Goal: Task Accomplishment & Management: Manage account settings

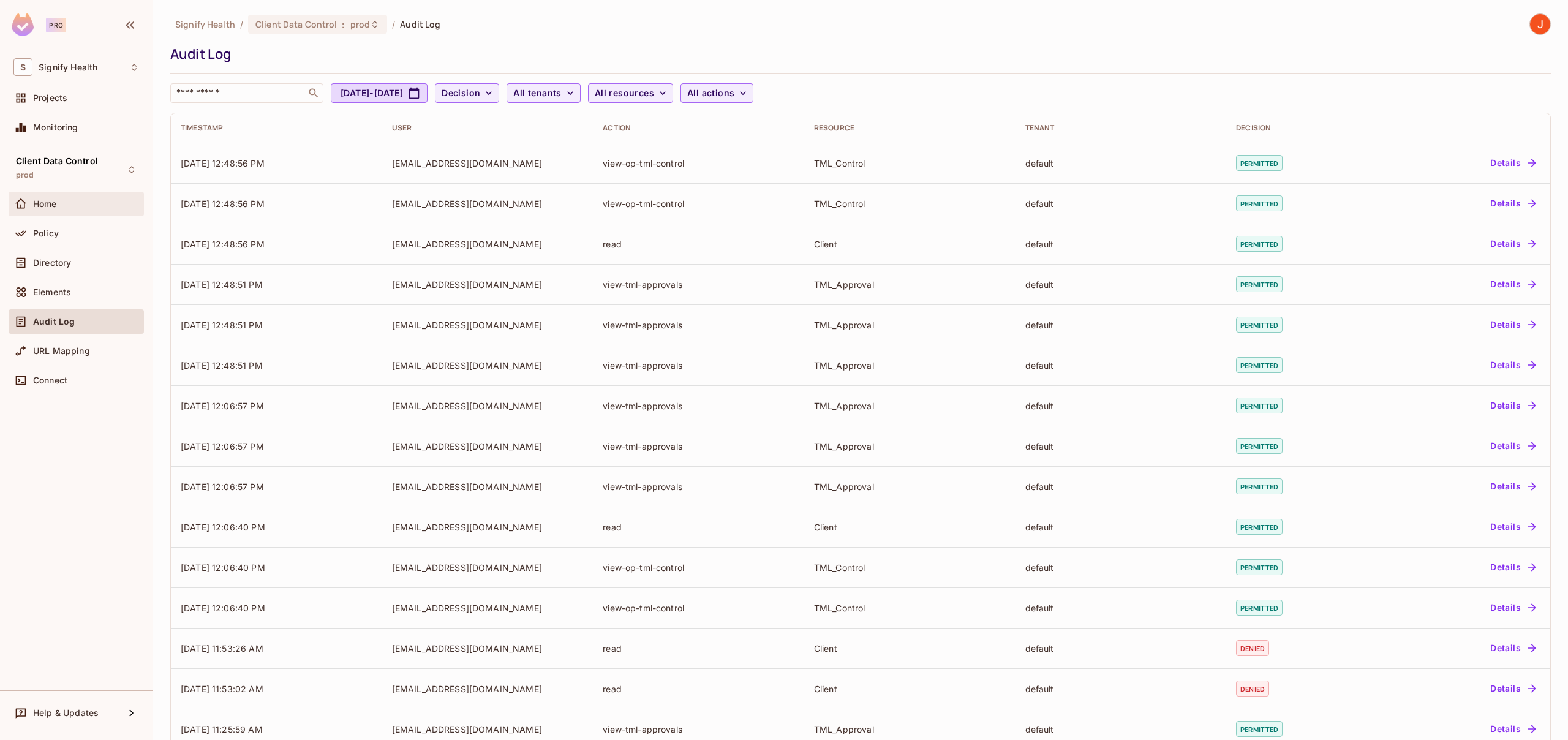
click at [67, 202] on div "Home" at bounding box center [86, 204] width 106 height 9
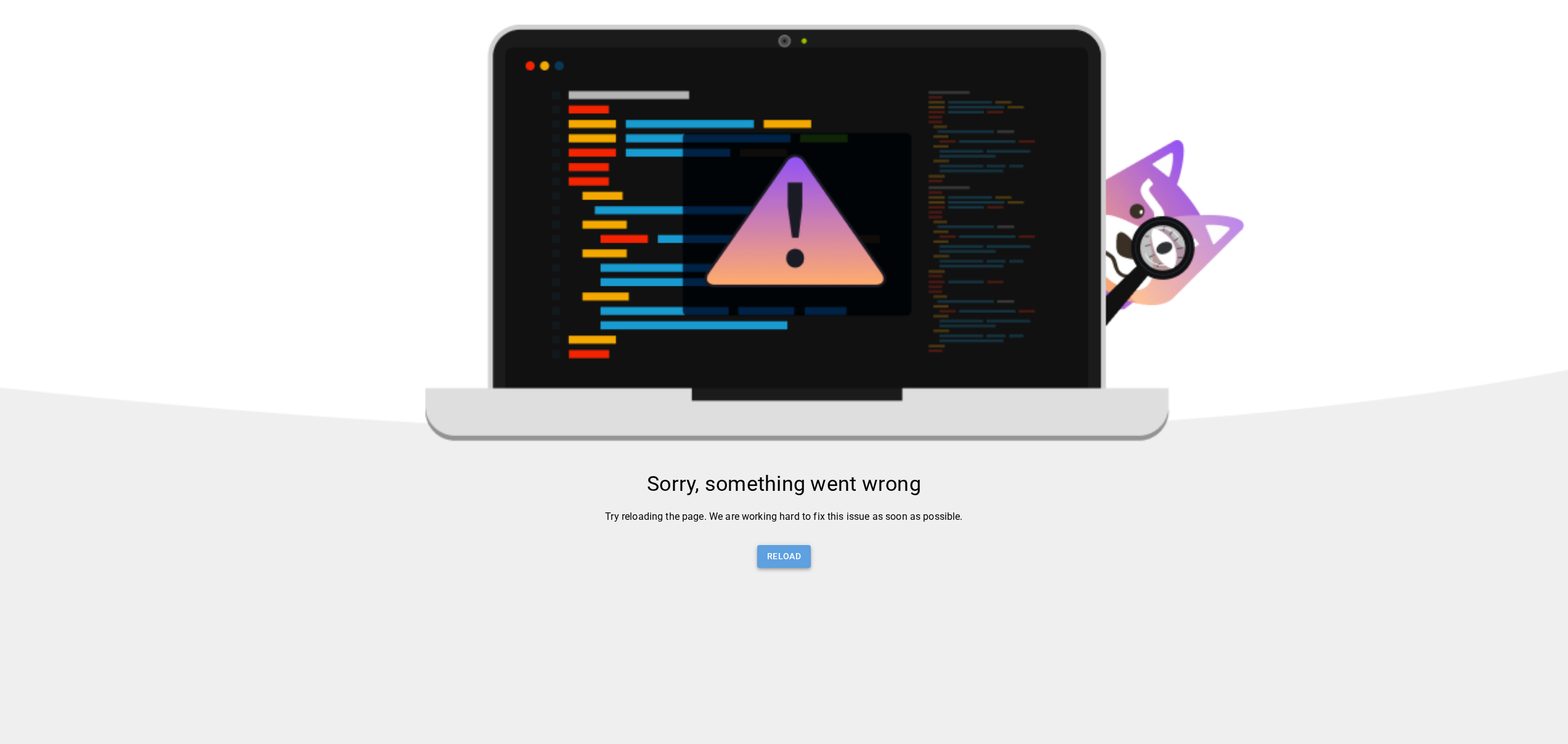
click at [784, 561] on button "Reload" at bounding box center [784, 557] width 54 height 23
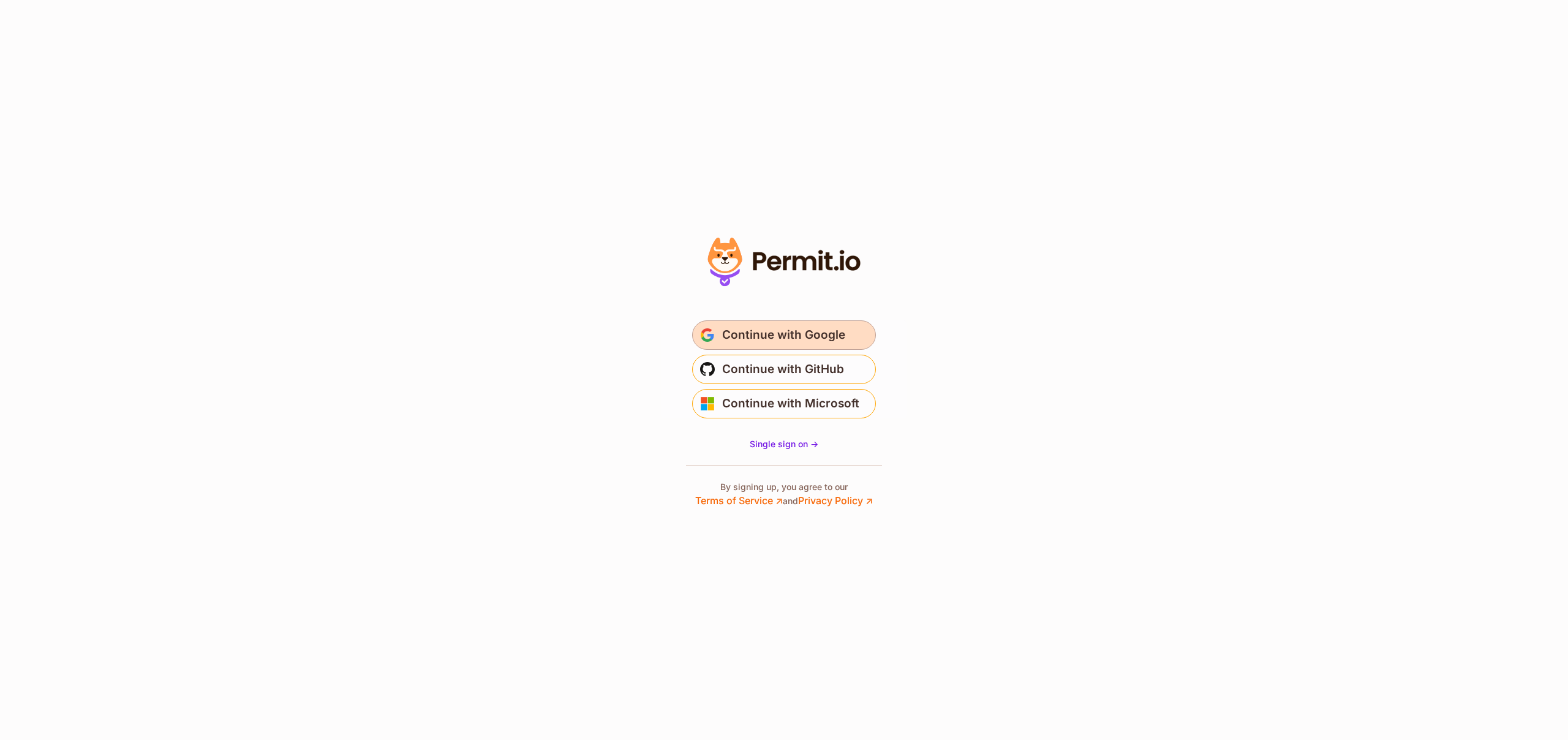
click at [798, 334] on span "Continue with Google" at bounding box center [784, 334] width 123 height 20
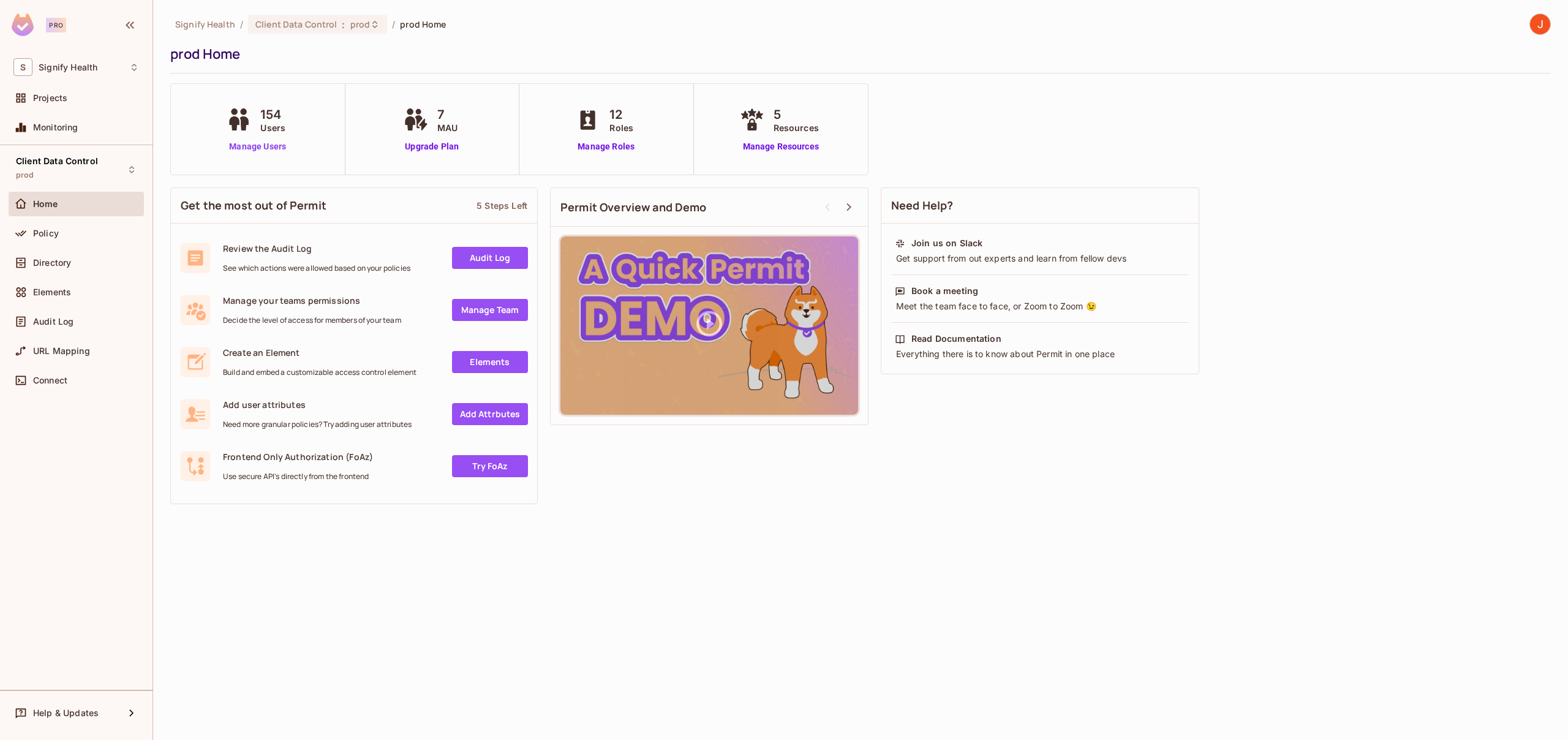
click at [246, 145] on link "Manage Users" at bounding box center [257, 147] width 68 height 13
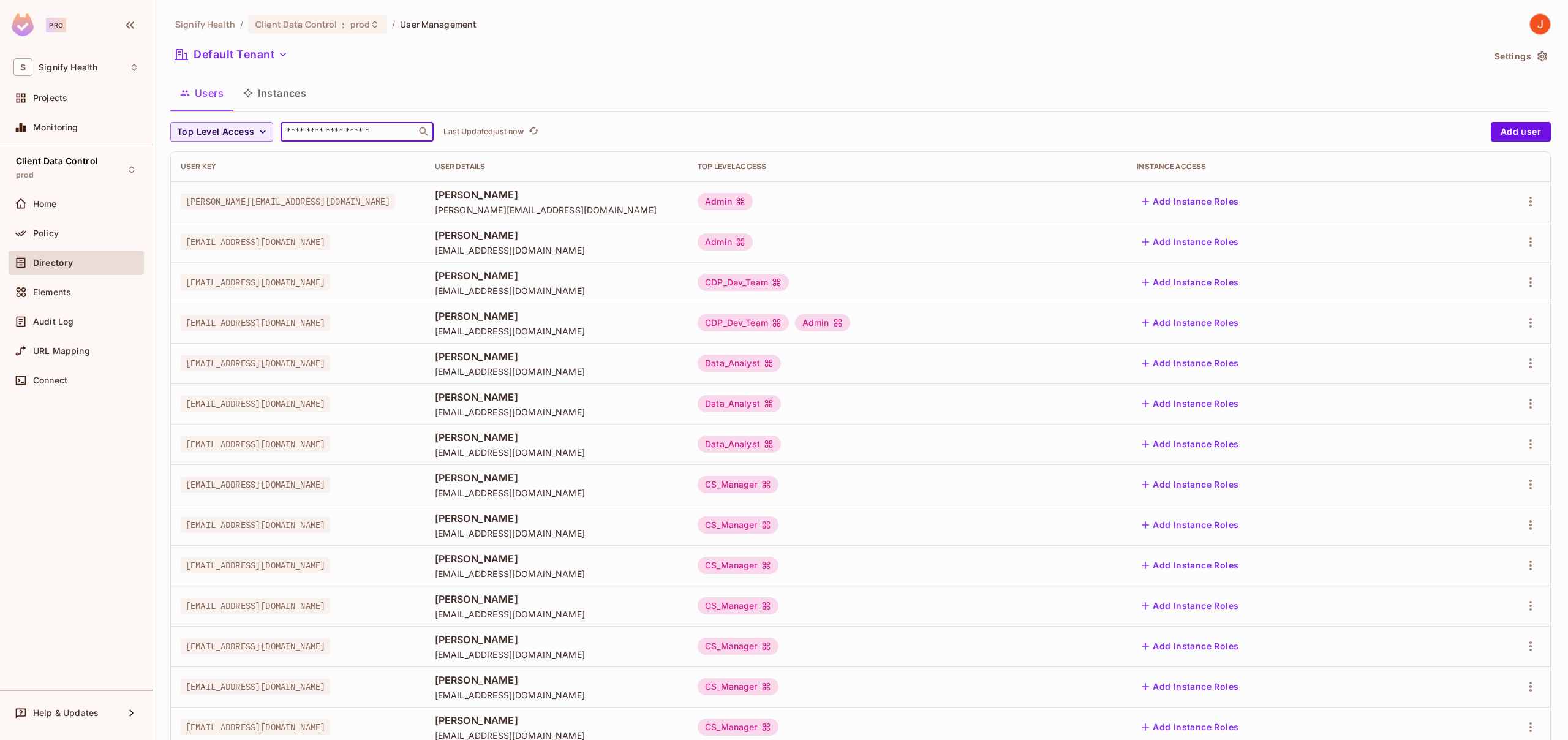
click at [318, 130] on input "text" at bounding box center [348, 131] width 128 height 12
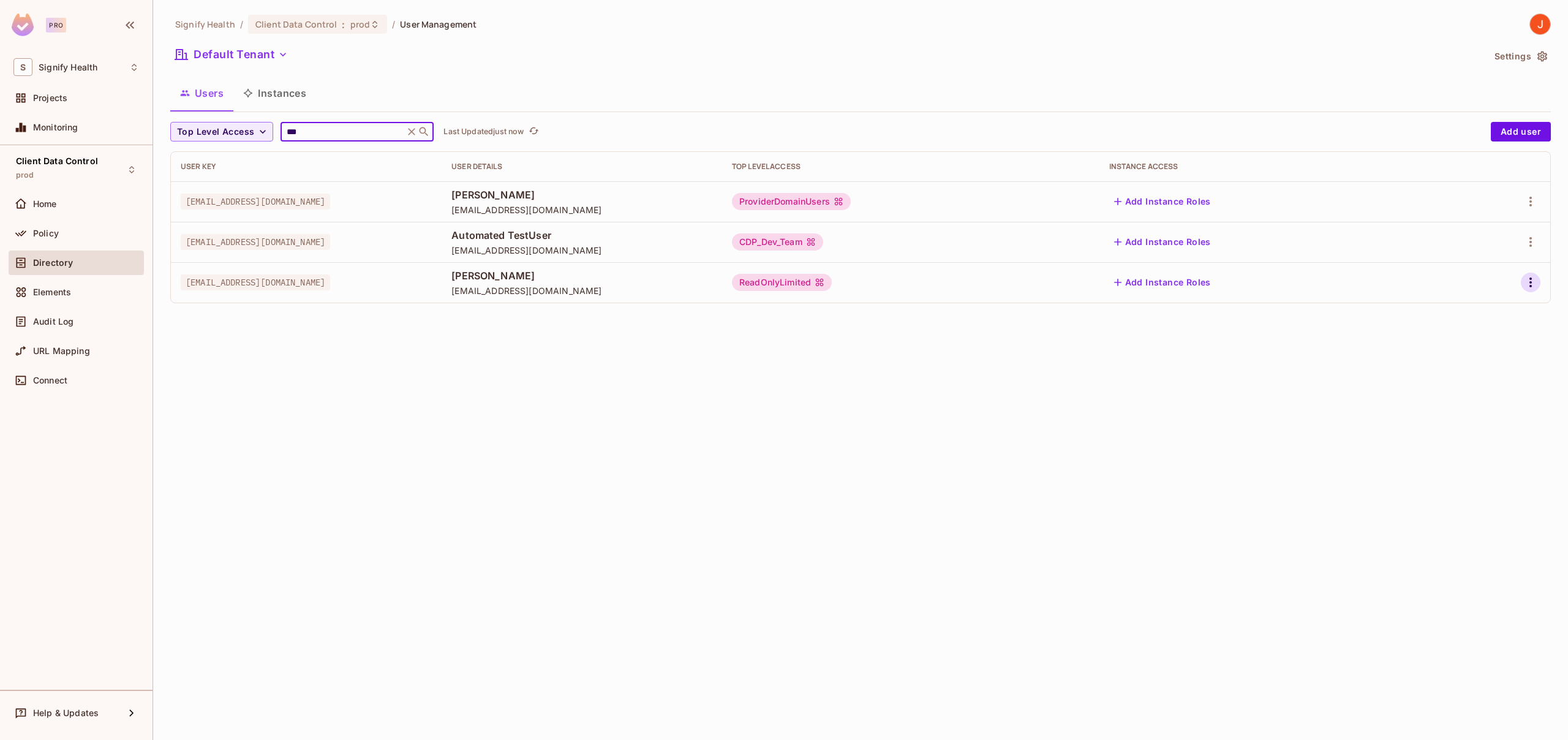
type input "***"
click at [1536, 284] on icon "button" at bounding box center [1530, 282] width 14 height 14
click at [1474, 310] on span "Edit" at bounding box center [1465, 311] width 24 height 20
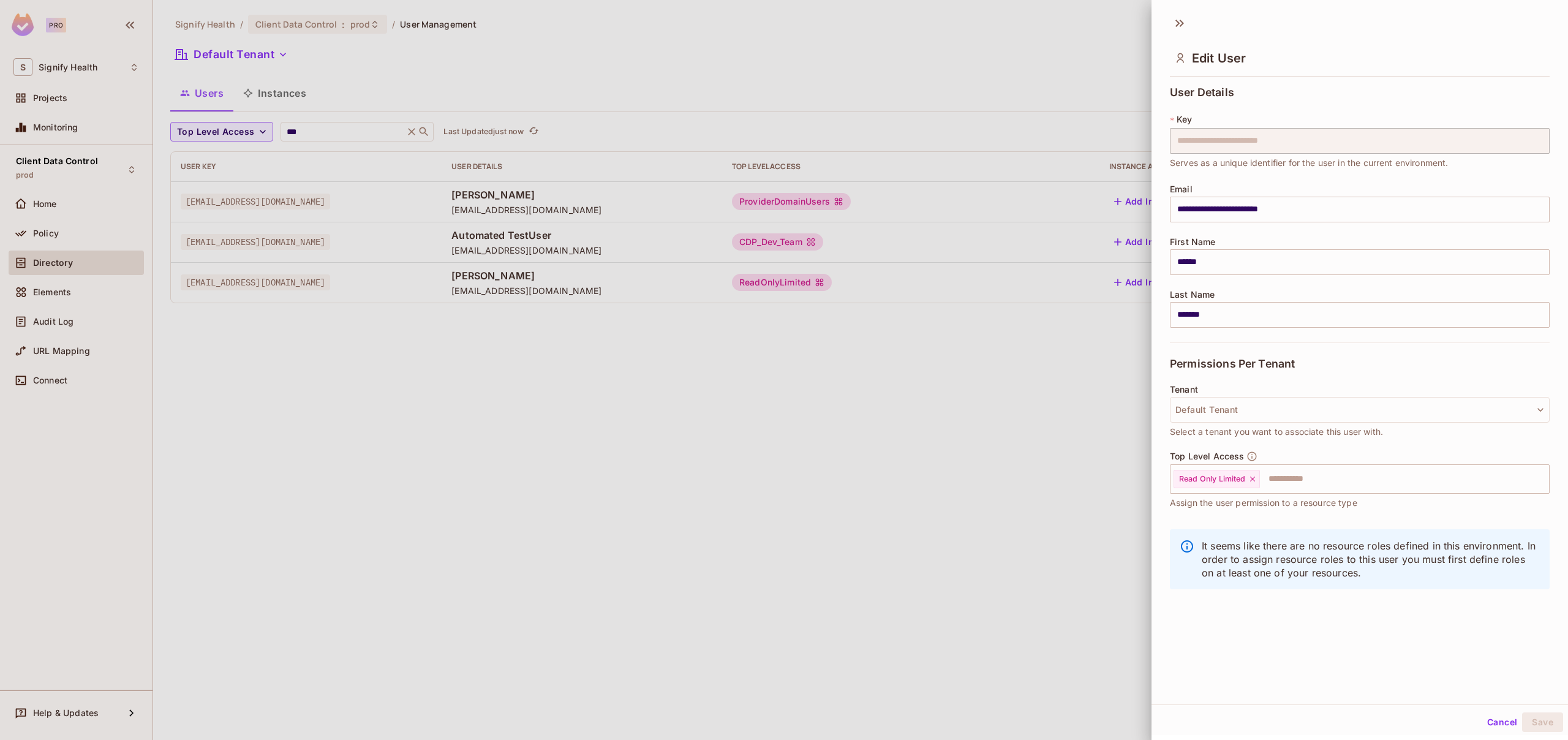
click at [1486, 722] on button "Cancel" at bounding box center [1502, 722] width 40 height 20
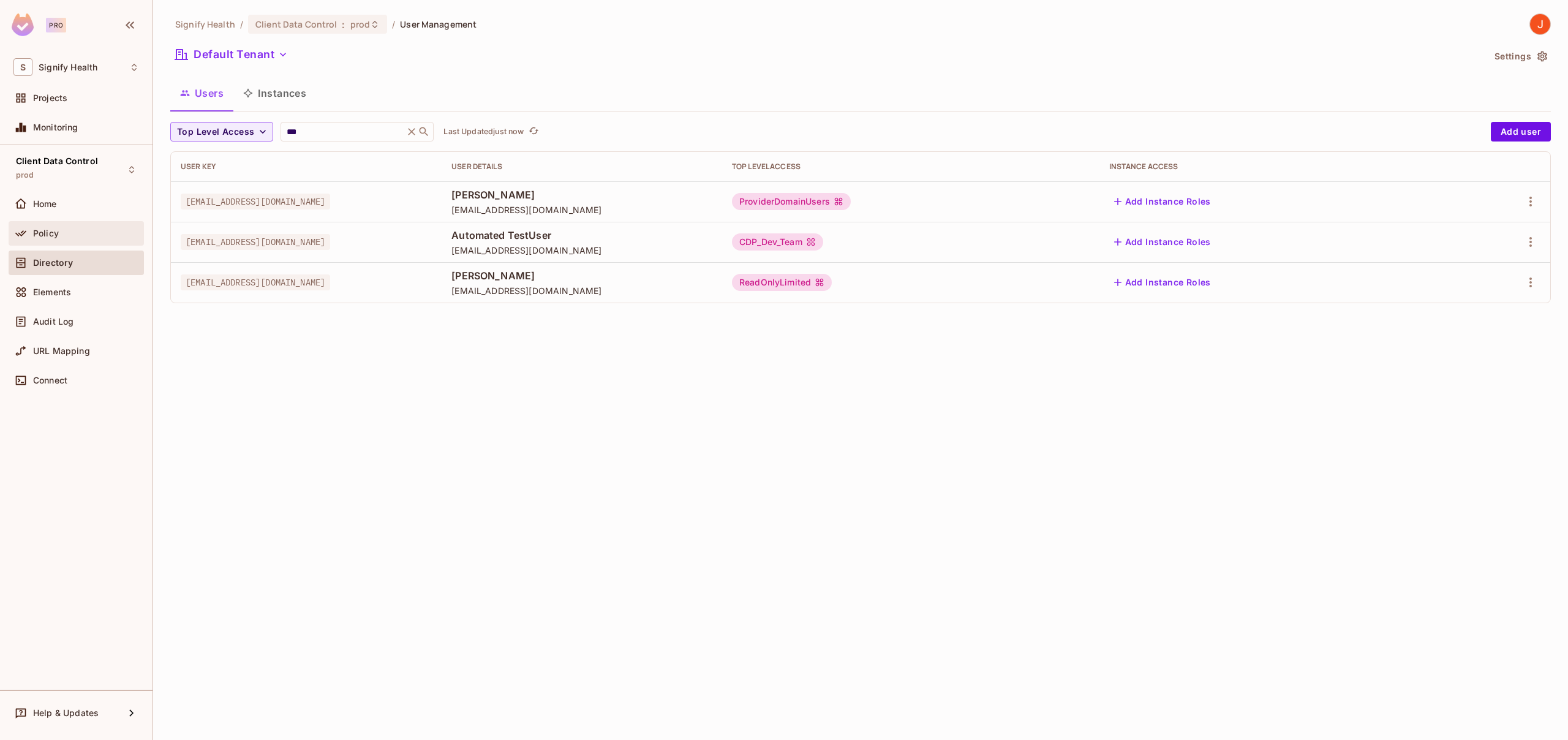
click at [60, 239] on div "Policy" at bounding box center [76, 233] width 125 height 14
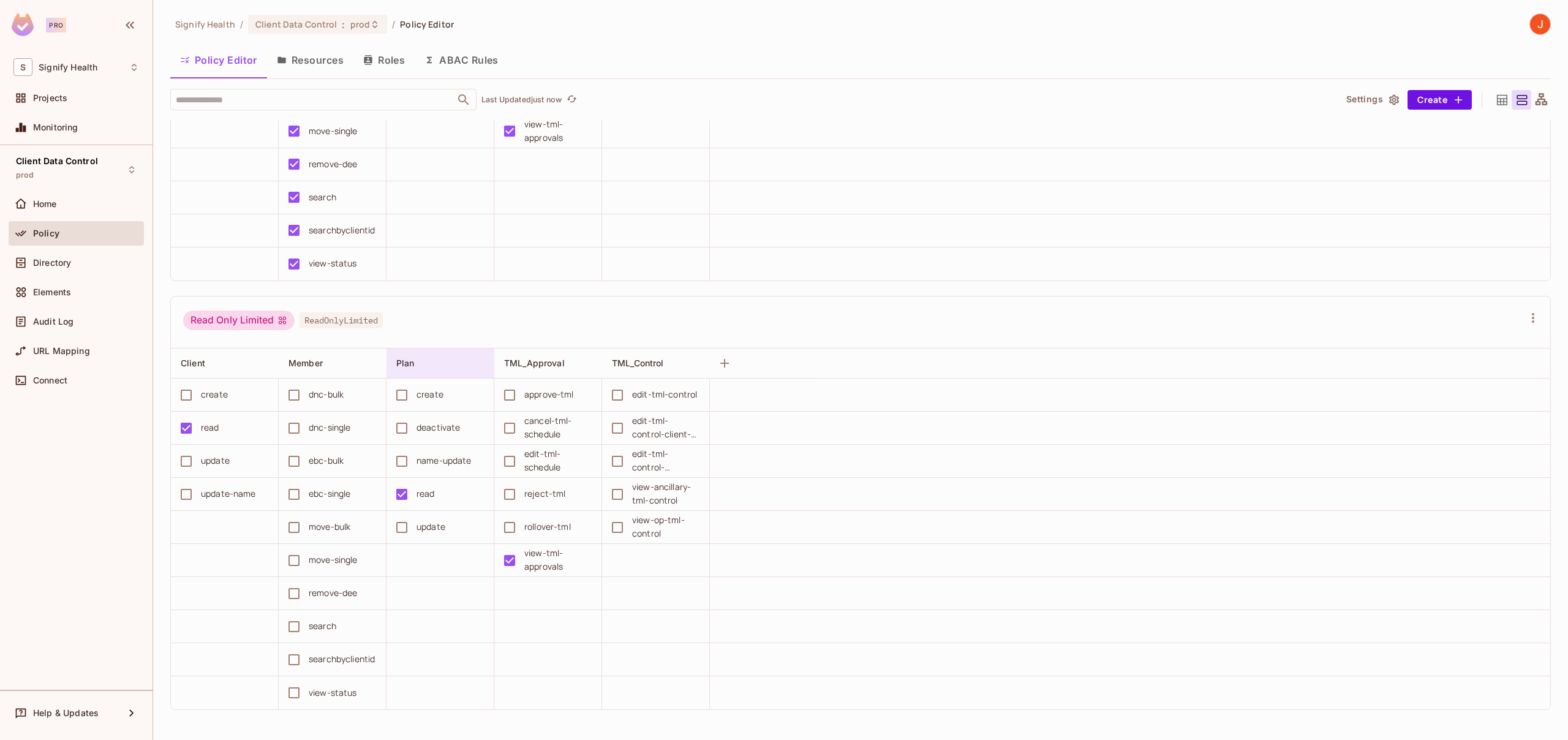
scroll to position [1, 0]
click at [61, 202] on div "Home" at bounding box center [86, 204] width 106 height 9
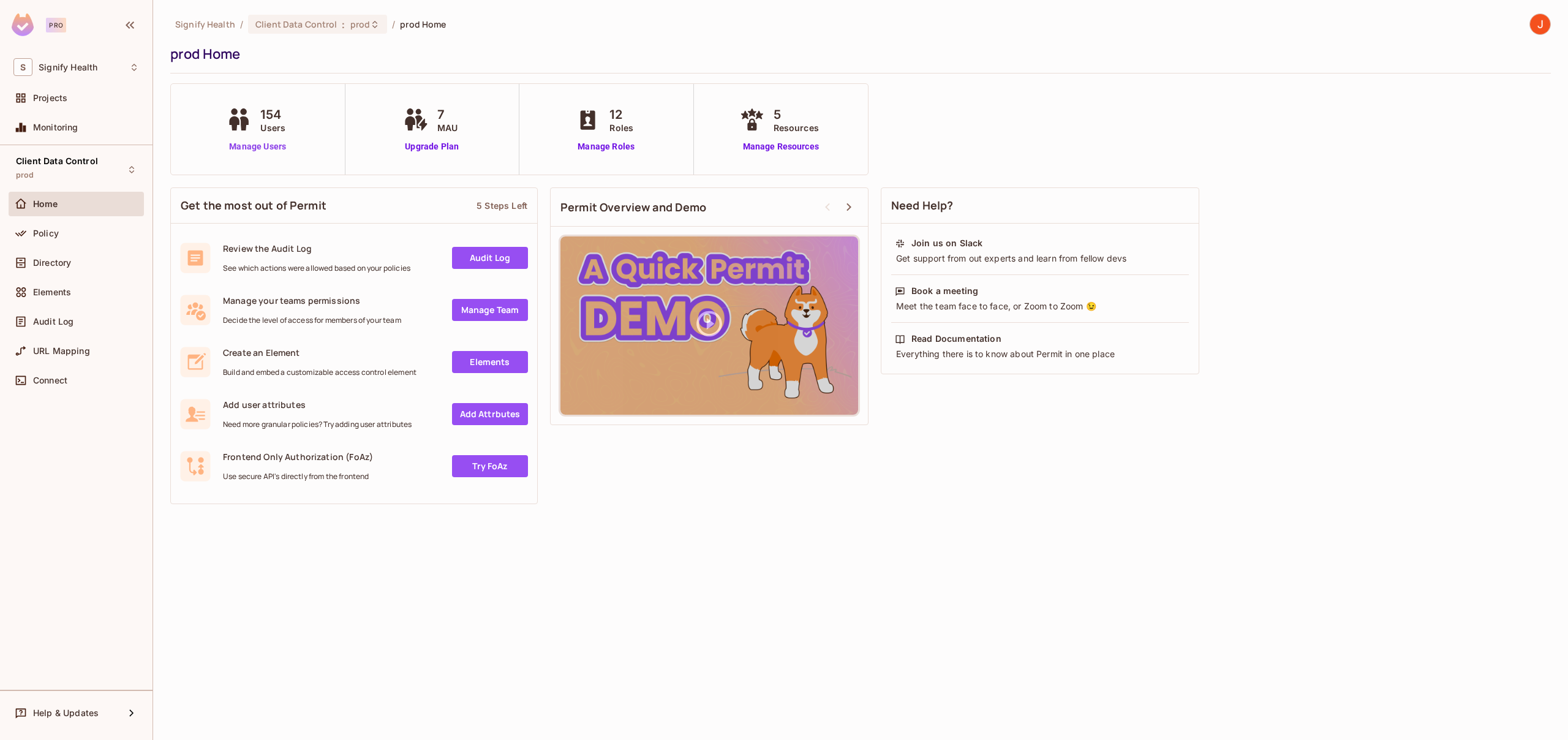
click at [267, 144] on link "Manage Users" at bounding box center [257, 147] width 68 height 13
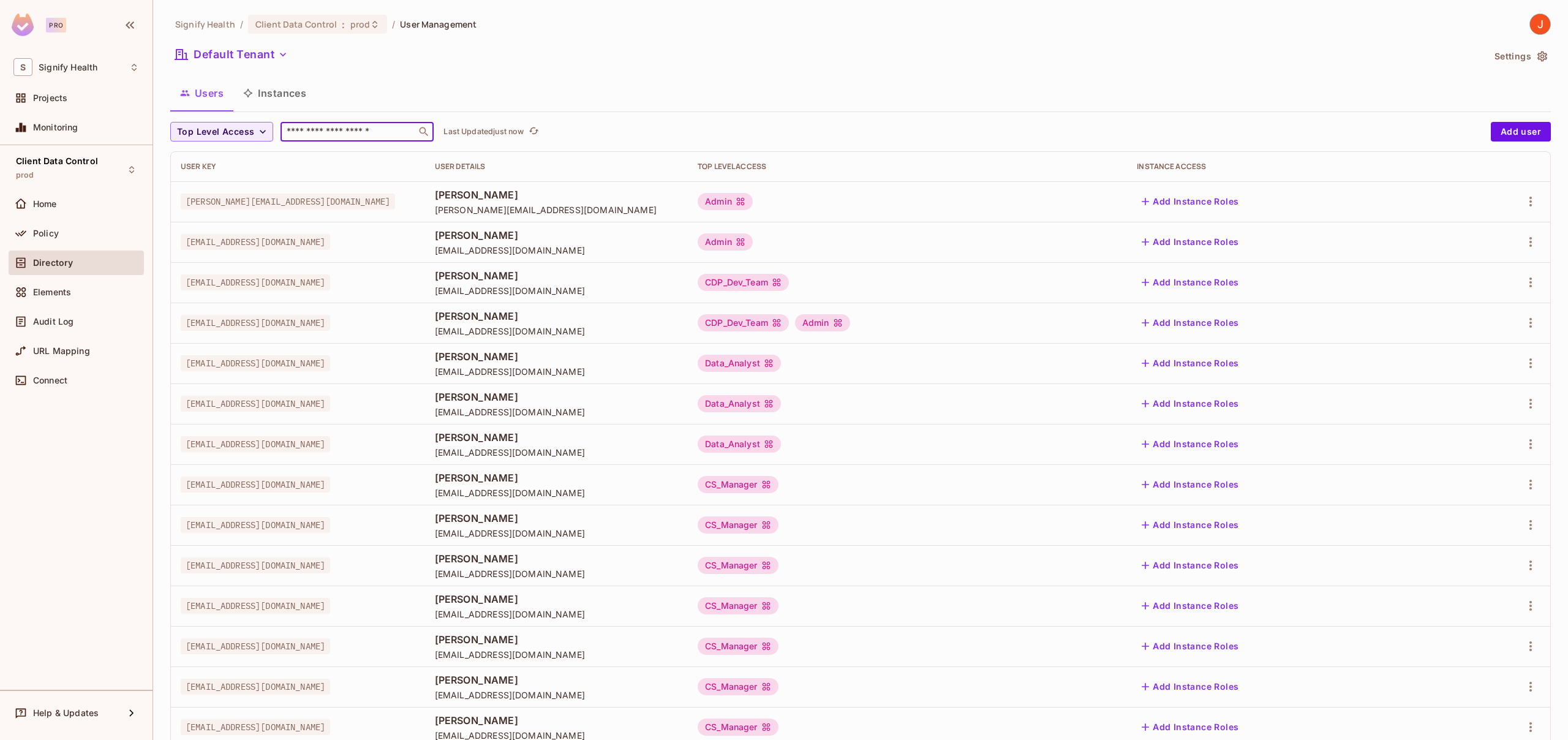
click at [359, 130] on input "text" at bounding box center [348, 131] width 128 height 12
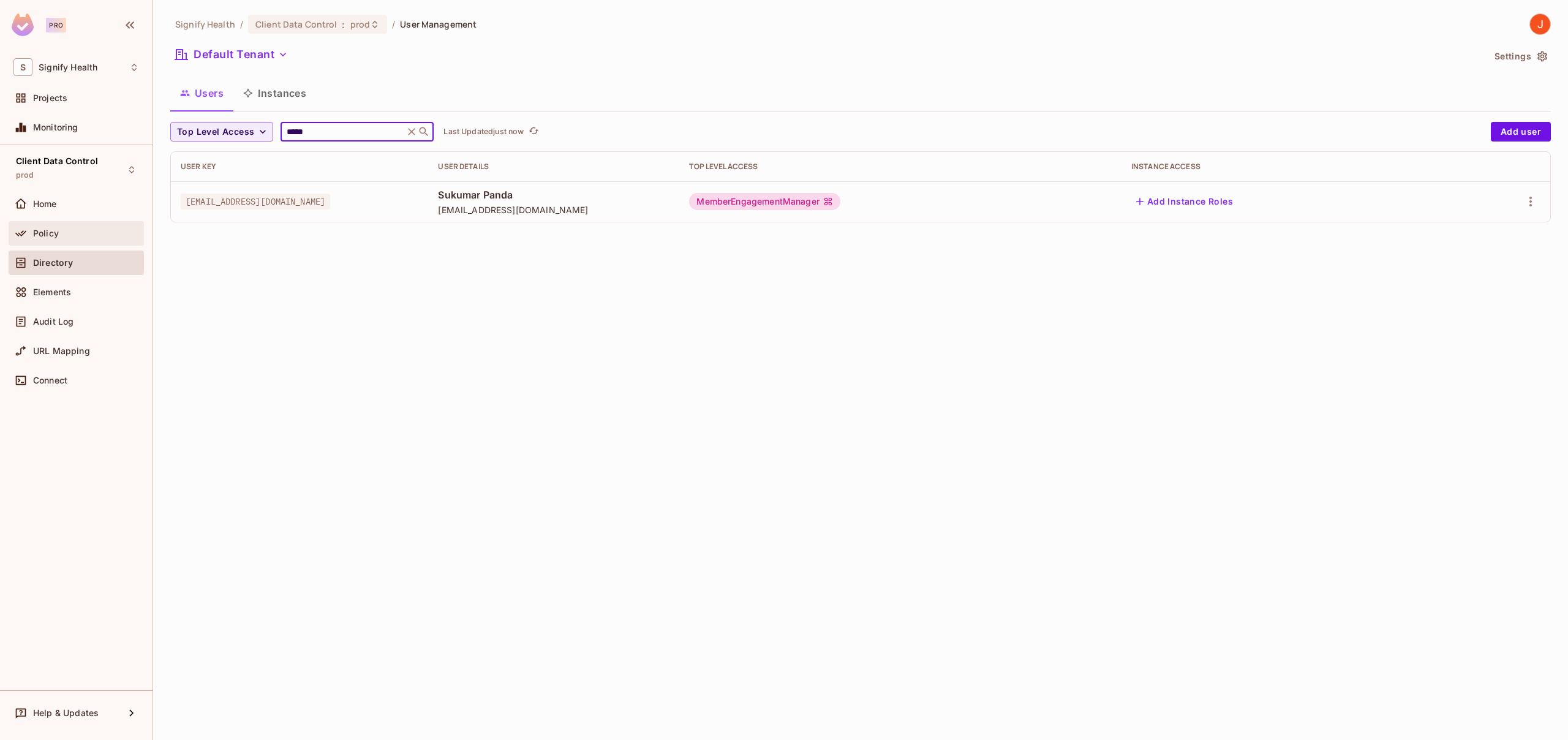
type input "*****"
click at [58, 236] on span "Policy" at bounding box center [46, 234] width 26 height 9
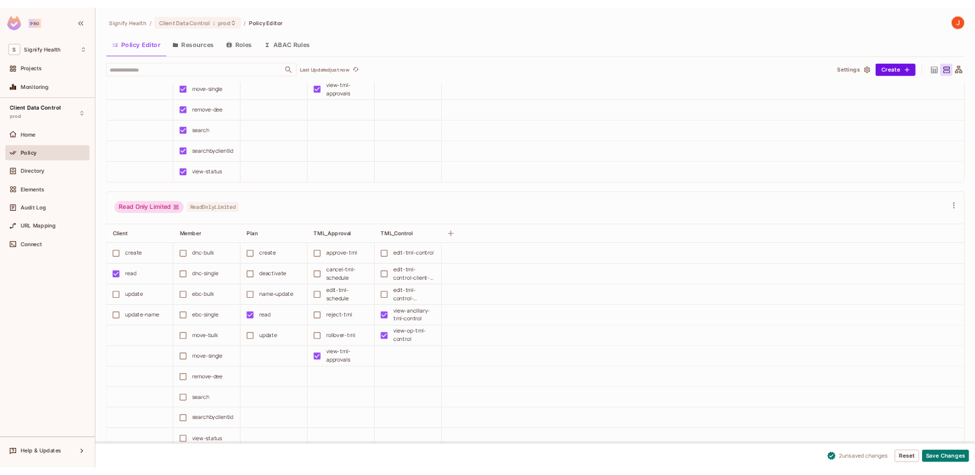
scroll to position [1, 0]
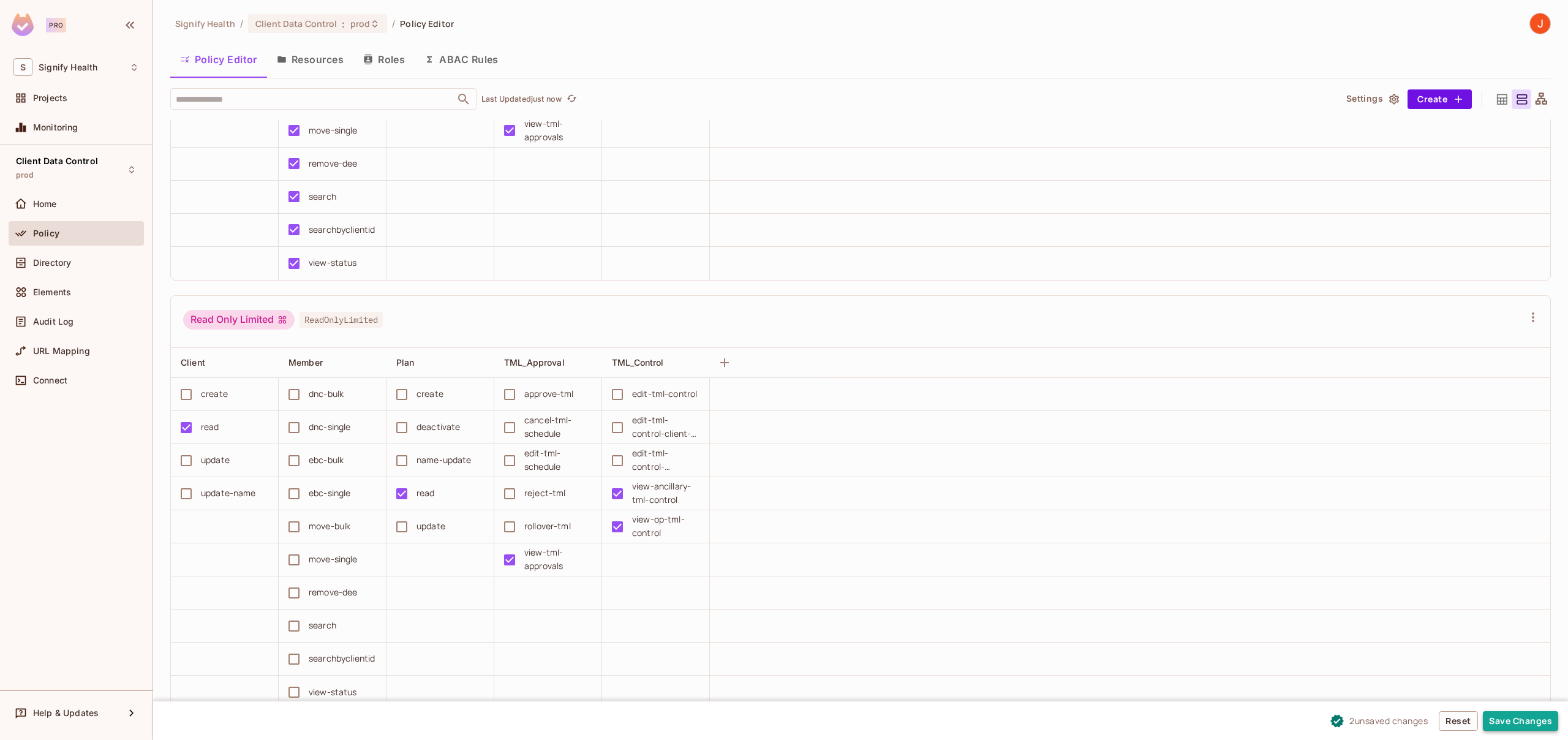
click at [1517, 725] on button "Save Changes" at bounding box center [1520, 721] width 75 height 20
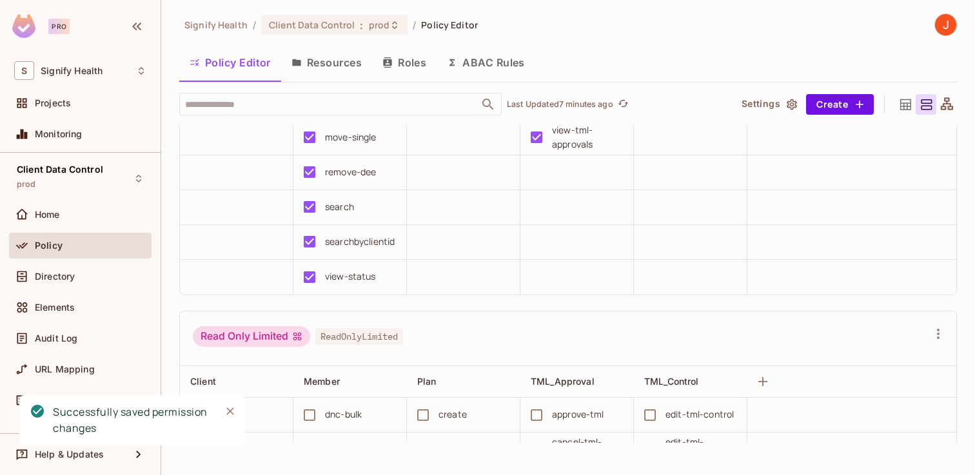
scroll to position [4810, 0]
click at [69, 339] on span "Audit Log" at bounding box center [56, 338] width 43 height 10
